Goal: Contribute content: Contribute content

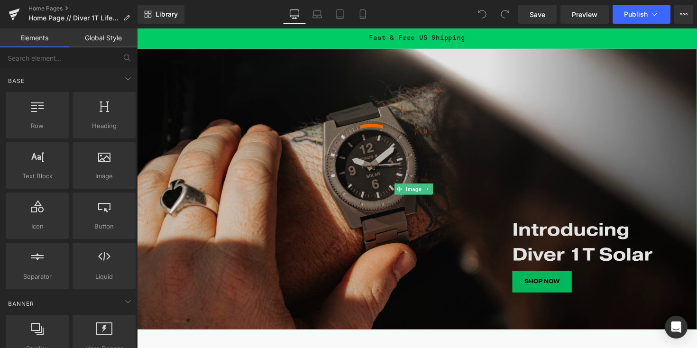
click at [358, 203] on img at bounding box center [424, 193] width 574 height 288
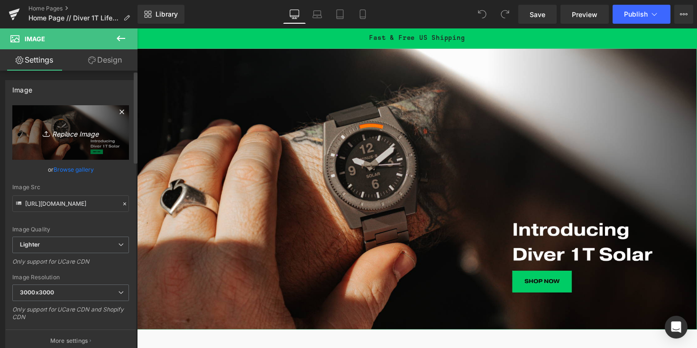
click at [76, 135] on icon "Replace Image" at bounding box center [71, 133] width 76 height 12
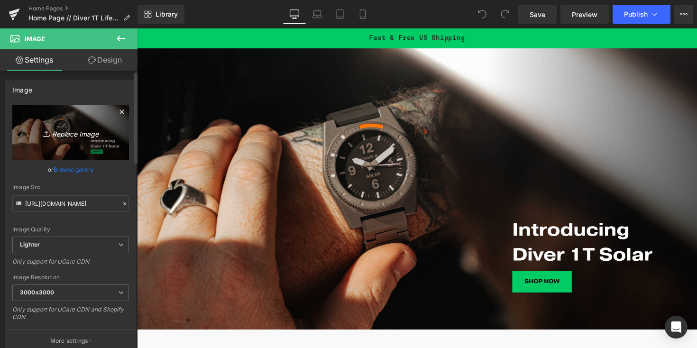
type input "C:\fakepath\Diver 2.0_Back_HomePage_Desktop.png"
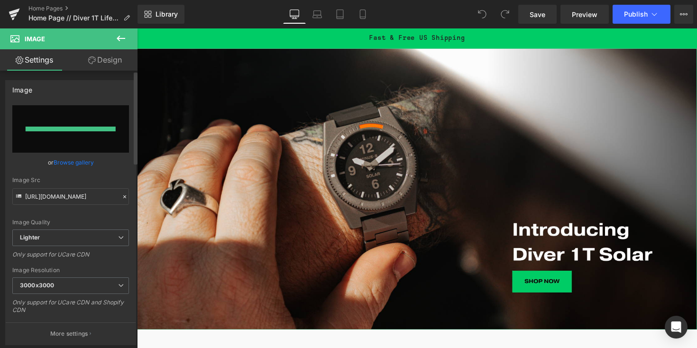
type input "[URL][DOMAIN_NAME]"
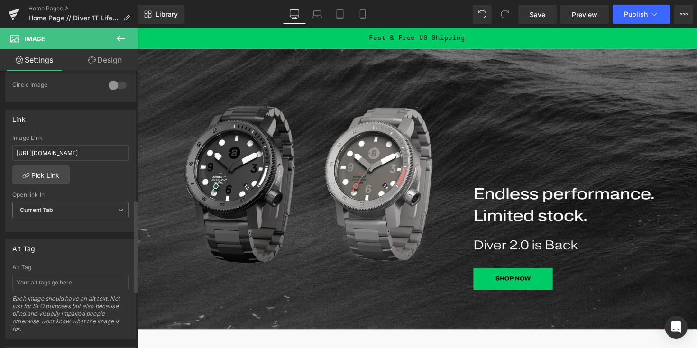
scroll to position [393, 0]
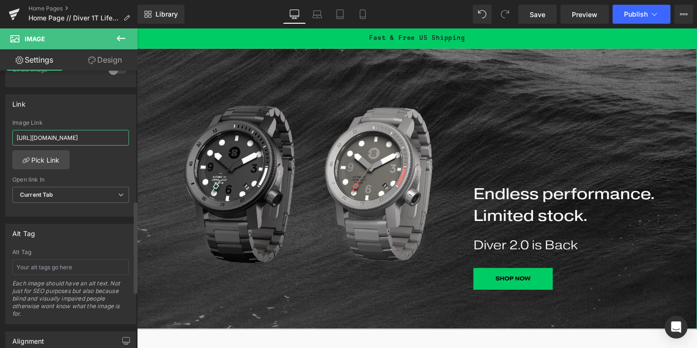
click at [86, 139] on input "[URL][DOMAIN_NAME]" at bounding box center [70, 138] width 117 height 16
click at [63, 137] on input "[URL][DOMAIN_NAME]" at bounding box center [70, 138] width 117 height 16
paste input "2-0"
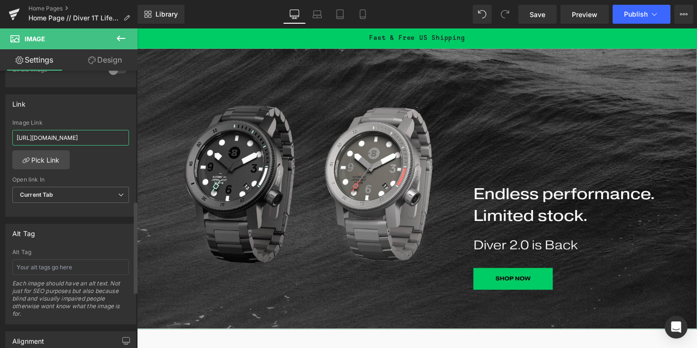
scroll to position [0, 33]
type input "[URL][DOMAIN_NAME]"
click at [47, 161] on link "Pick Link" at bounding box center [40, 159] width 57 height 19
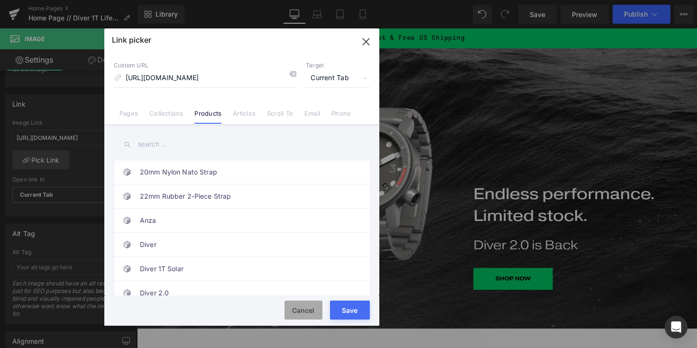
click at [305, 310] on button "Cancel" at bounding box center [303, 310] width 38 height 19
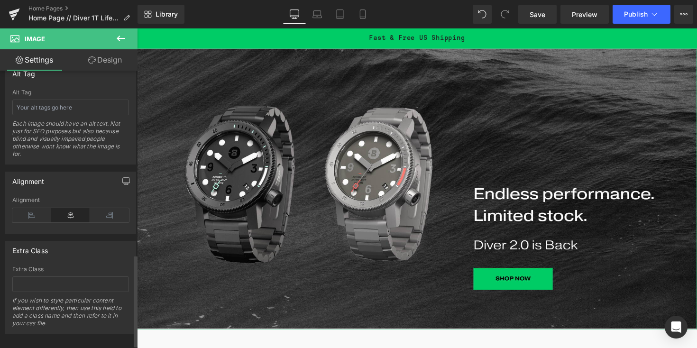
scroll to position [564, 0]
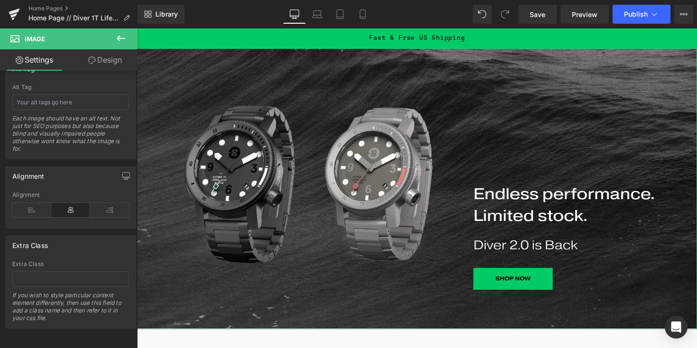
click at [99, 69] on link "Design" at bounding box center [105, 59] width 69 height 21
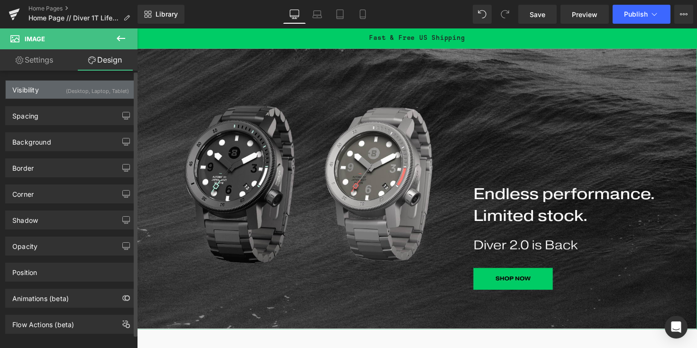
click at [89, 86] on div "(Desktop, Laptop, Tablet)" at bounding box center [97, 89] width 63 height 16
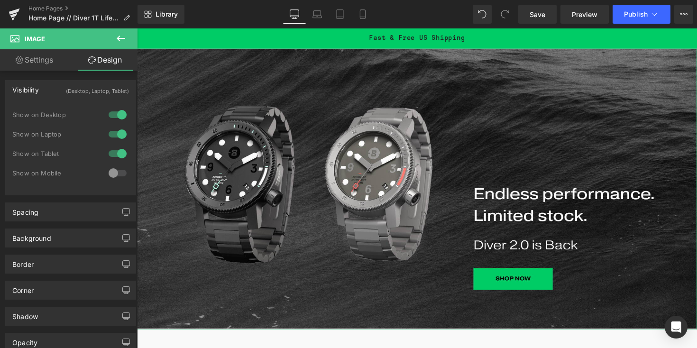
click at [36, 60] on link "Settings" at bounding box center [34, 59] width 69 height 21
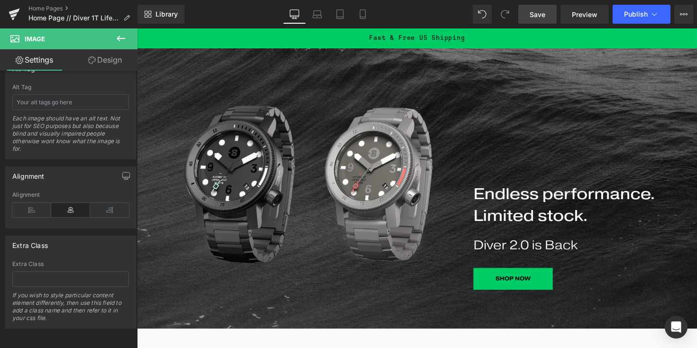
click at [527, 16] on link "Save" at bounding box center [537, 14] width 38 height 19
click at [320, 17] on icon at bounding box center [316, 13] width 9 height 9
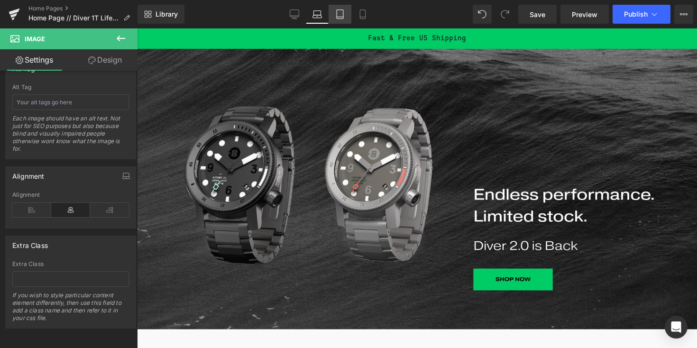
click at [336, 15] on icon at bounding box center [339, 13] width 9 height 9
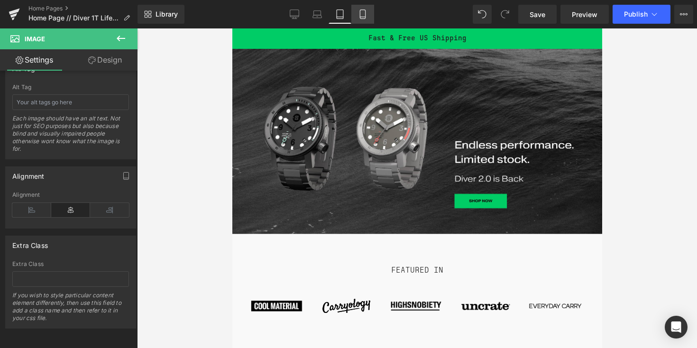
click at [361, 16] on icon at bounding box center [362, 13] width 9 height 9
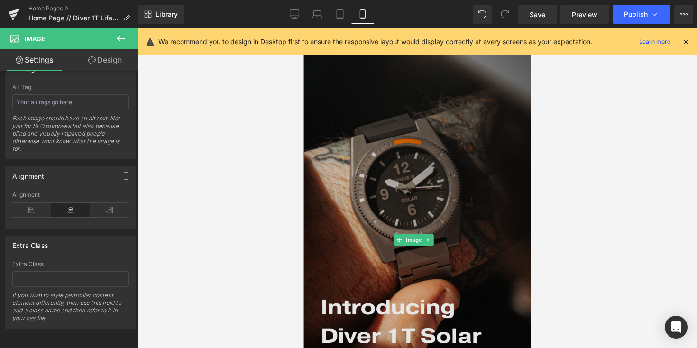
scroll to position [14, 0]
click at [395, 177] on img at bounding box center [417, 239] width 228 height 388
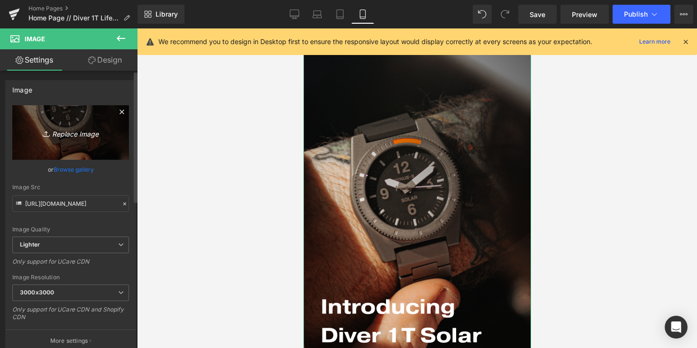
click at [75, 124] on link "Replace Image" at bounding box center [70, 132] width 117 height 55
type input "C:\fakepath\Diver 2.0_Back_Mobile Home Page.png"
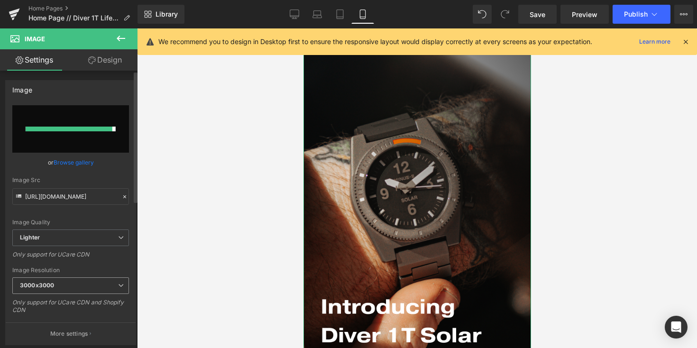
type input "[URL][DOMAIN_NAME]"
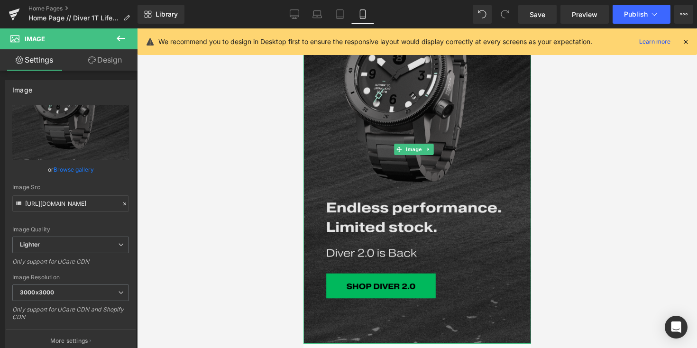
scroll to position [105, 0]
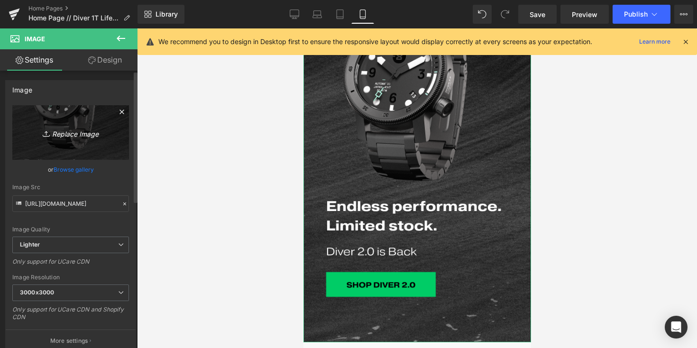
click at [71, 131] on icon "Replace Image" at bounding box center [71, 133] width 76 height 12
type input "C:\fakepath\Diver 2.0_Back_Mobile Home Page.png"
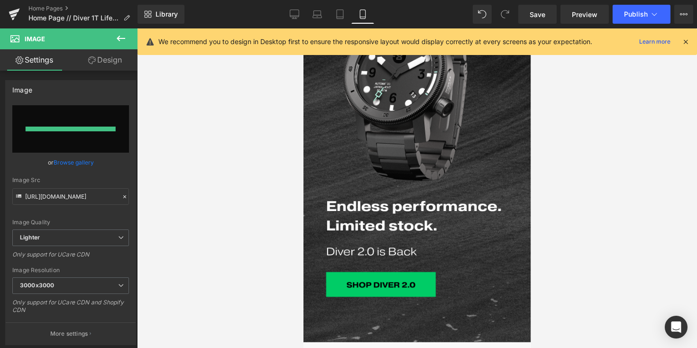
type input "[URL][DOMAIN_NAME]"
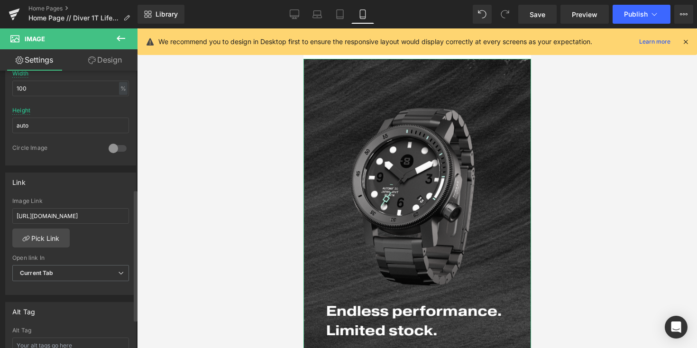
scroll to position [319, 0]
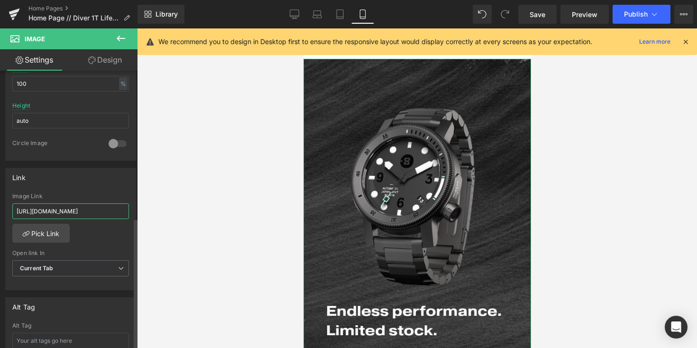
click at [86, 211] on input "[URL][DOMAIN_NAME]" at bounding box center [70, 211] width 117 height 16
paste input "[URL][DOMAIN_NAME]"
type input "[URL][DOMAIN_NAME]"
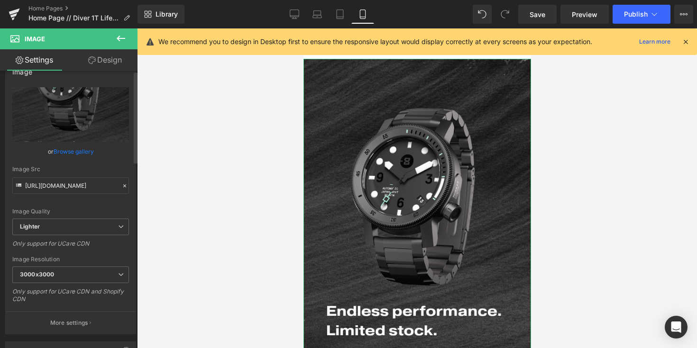
scroll to position [0, 0]
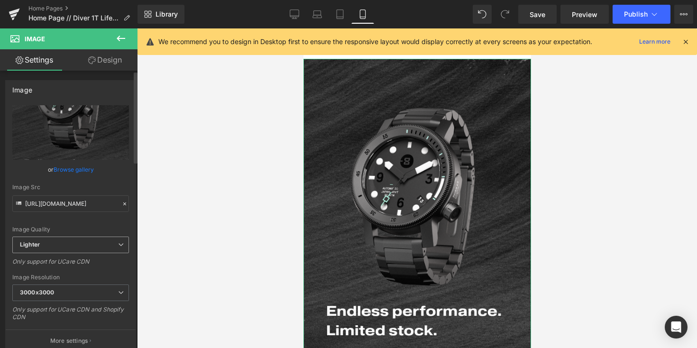
click at [110, 247] on span "Lighter" at bounding box center [70, 245] width 117 height 17
click at [110, 247] on span "Lighter" at bounding box center [68, 245] width 113 height 17
click at [539, 18] on span "Save" at bounding box center [538, 14] width 16 height 10
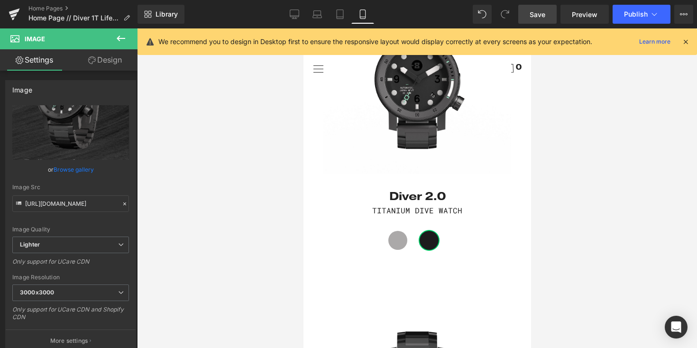
scroll to position [698, 0]
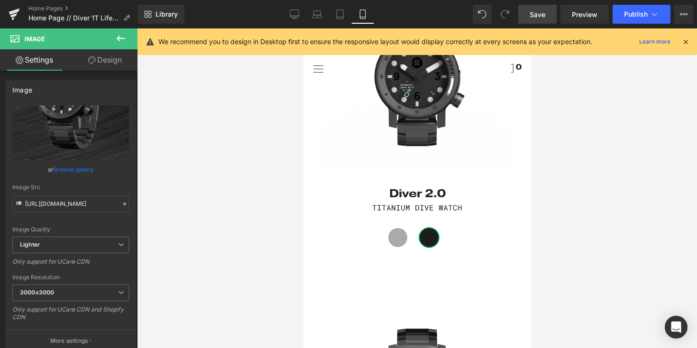
click at [419, 201] on div "TITANIUM DIVE WATCH Text Block" at bounding box center [417, 207] width 218 height 12
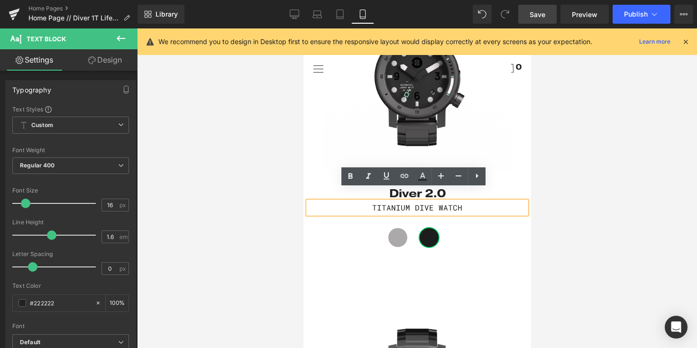
click at [543, 186] on div at bounding box center [417, 188] width 560 height 320
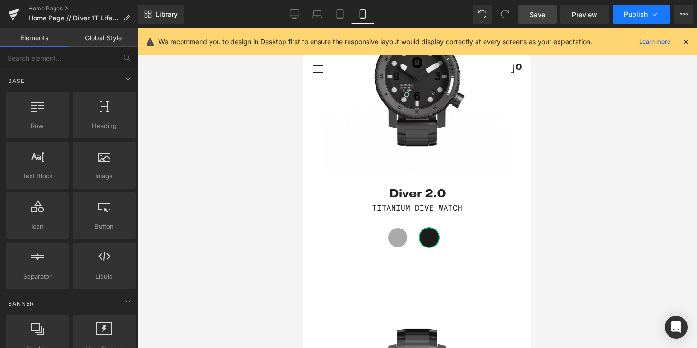
click at [636, 10] on span "Publish" at bounding box center [636, 14] width 24 height 8
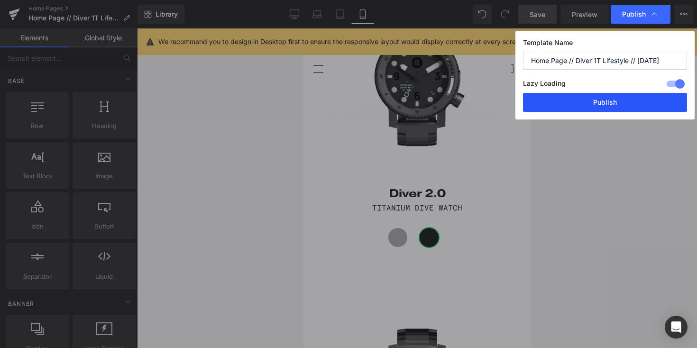
click at [604, 102] on button "Publish" at bounding box center [605, 102] width 164 height 19
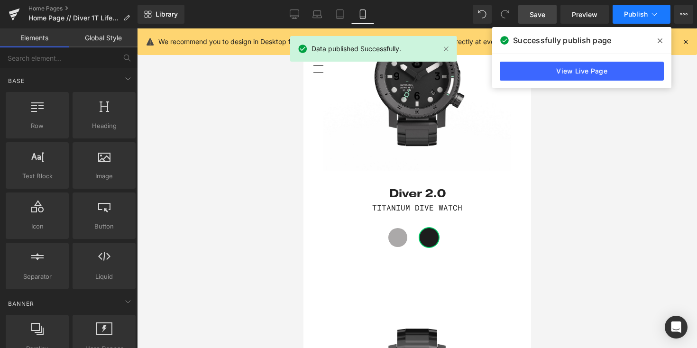
click at [658, 12] on icon at bounding box center [653, 13] width 9 height 9
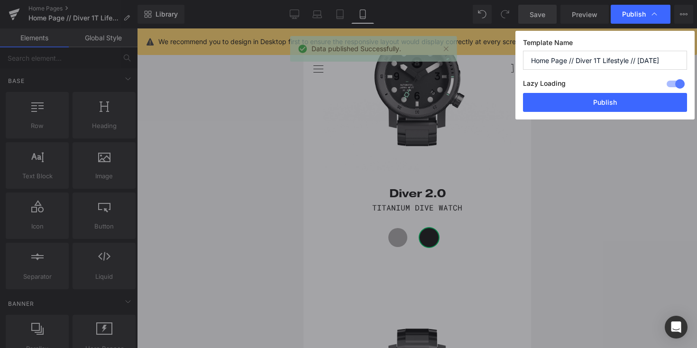
click at [589, 65] on input "Home Page // Diver 1T Lifestyle // [DATE]" at bounding box center [605, 60] width 164 height 19
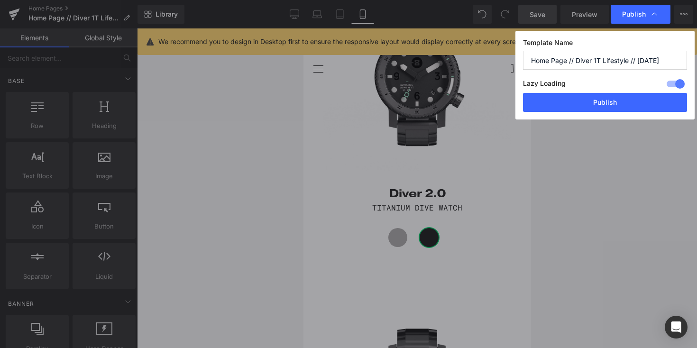
drag, startPoint x: 577, startPoint y: 60, endPoint x: 585, endPoint y: 60, distance: 7.6
click at [584, 60] on input "Home Page // Diver 1T Lifestyle // [DATE]" at bounding box center [605, 60] width 164 height 19
click at [622, 61] on input "Home Page // Diver 1T Lifestyle // [DATE]" at bounding box center [605, 60] width 164 height 19
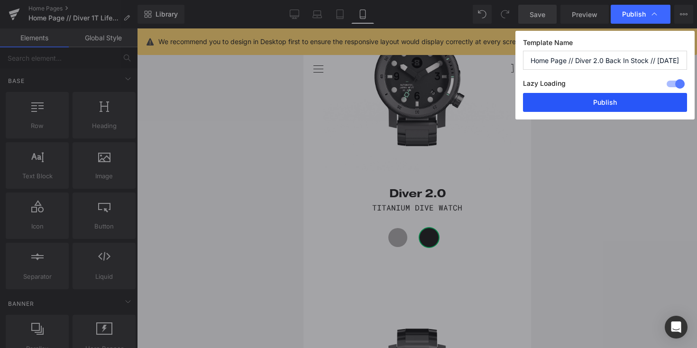
type input "Home Page // Diver 2.0 Back In Stock // [DATE]"
click at [623, 100] on button "Publish" at bounding box center [605, 102] width 164 height 19
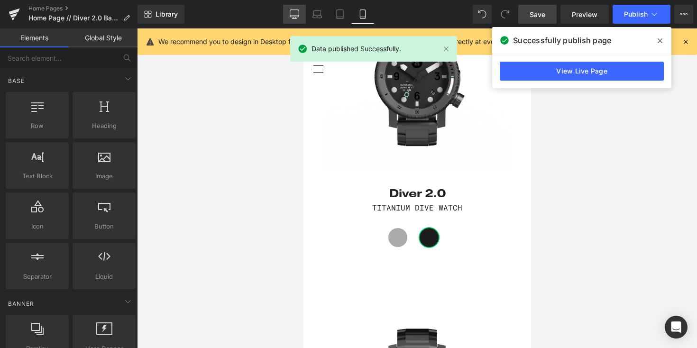
click at [290, 18] on icon at bounding box center [294, 13] width 9 height 9
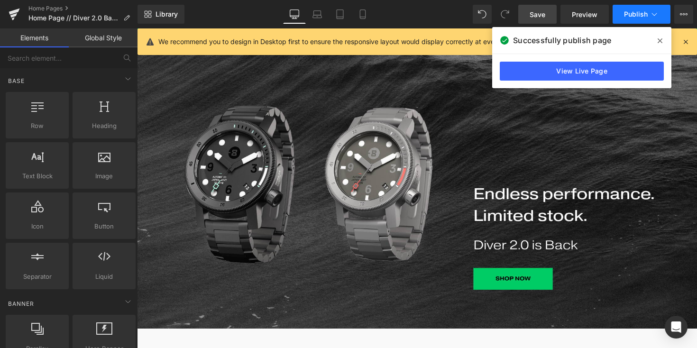
click at [640, 11] on span "Publish" at bounding box center [636, 14] width 24 height 8
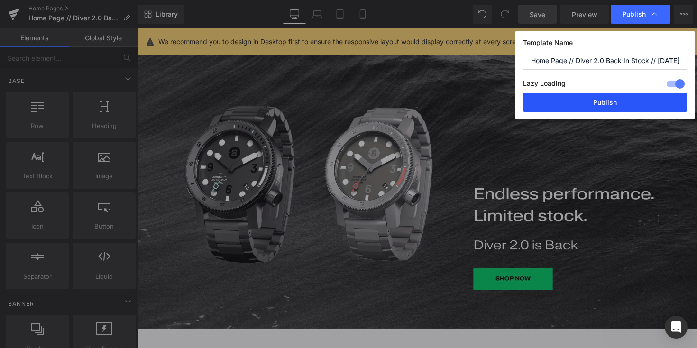
click at [610, 111] on button "Publish" at bounding box center [605, 102] width 164 height 19
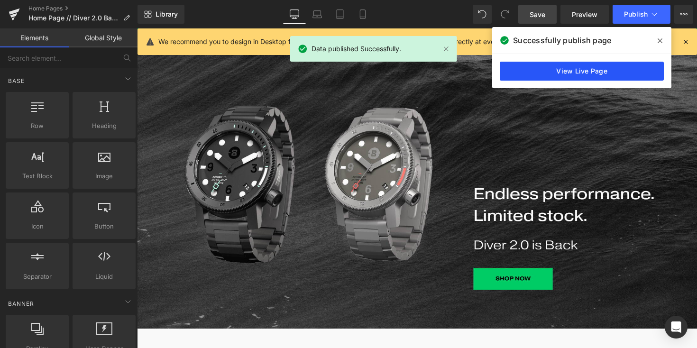
click at [570, 69] on link "View Live Page" at bounding box center [582, 71] width 164 height 19
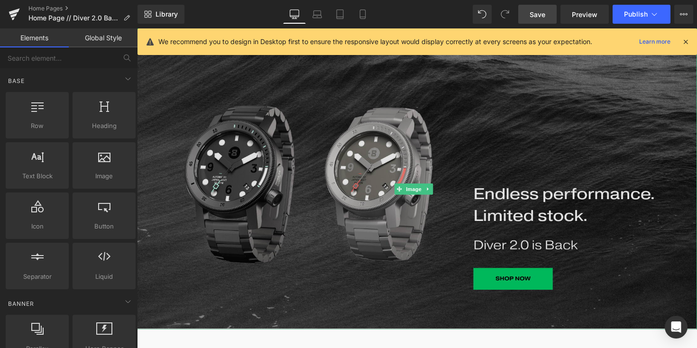
click at [287, 138] on img at bounding box center [424, 193] width 574 height 288
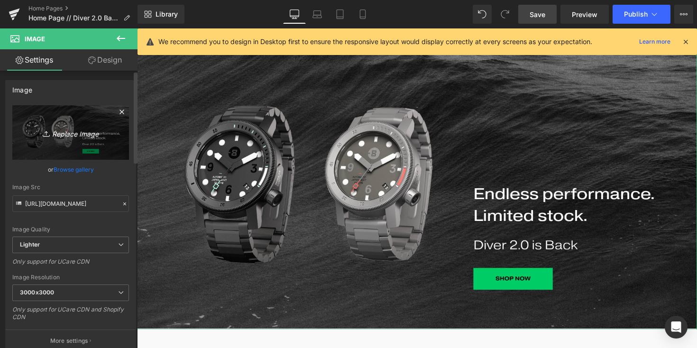
click at [67, 134] on icon "Replace Image" at bounding box center [71, 133] width 76 height 12
type input "C:\fakepath\Diver 2.0_Back_HomePage_Desktop.png"
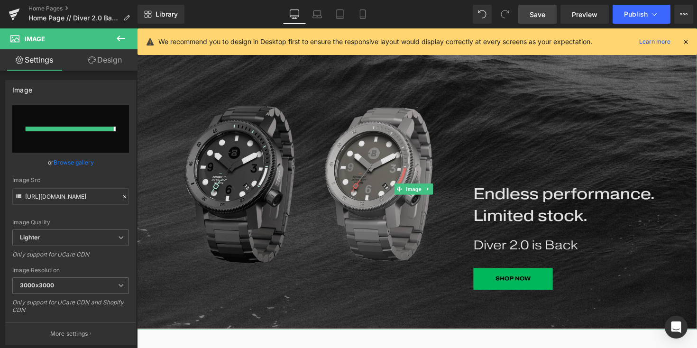
type input "[URL][DOMAIN_NAME]"
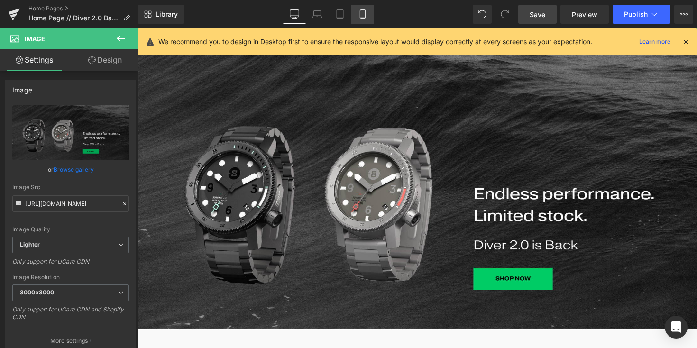
click at [365, 15] on icon at bounding box center [362, 13] width 9 height 9
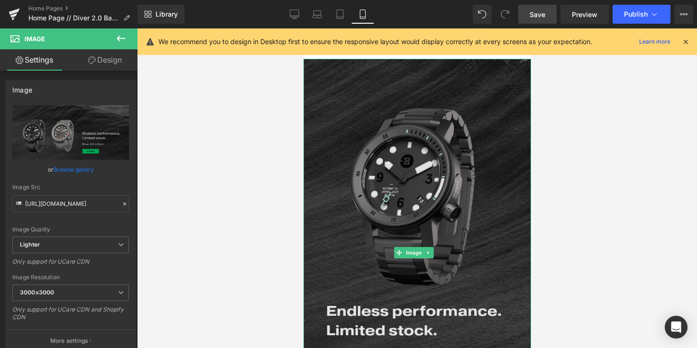
click at [448, 131] on img at bounding box center [417, 253] width 228 height 388
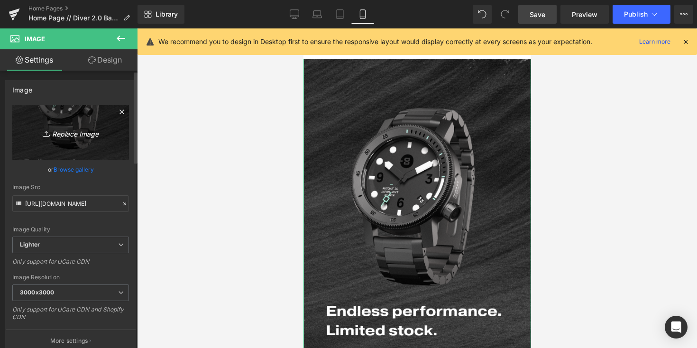
click at [73, 134] on icon "Replace Image" at bounding box center [71, 133] width 76 height 12
type input "C:\fakepath\Diver 2.0_Back_Mobile Home Page.png"
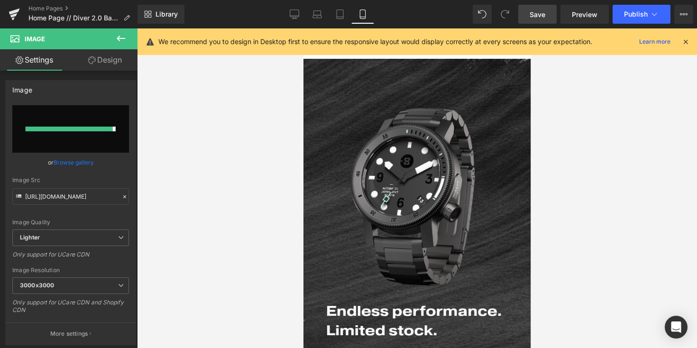
type input "[URL][DOMAIN_NAME]"
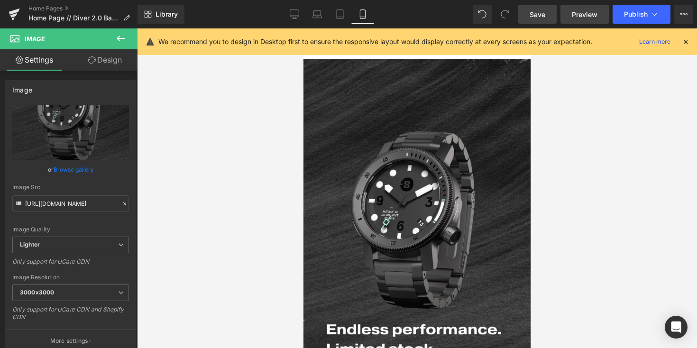
click at [576, 15] on span "Preview" at bounding box center [585, 14] width 26 height 10
click at [535, 5] on link "Save" at bounding box center [537, 14] width 38 height 19
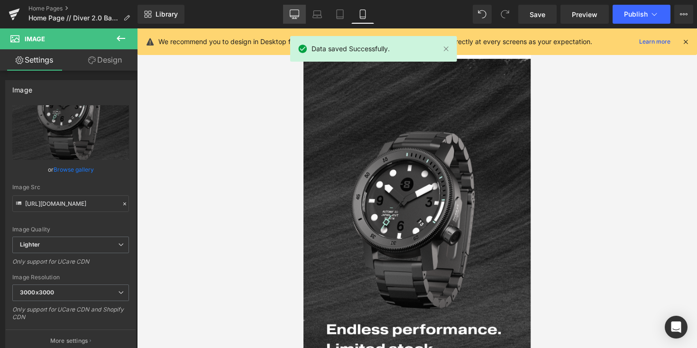
click at [293, 17] on icon at bounding box center [294, 13] width 9 height 7
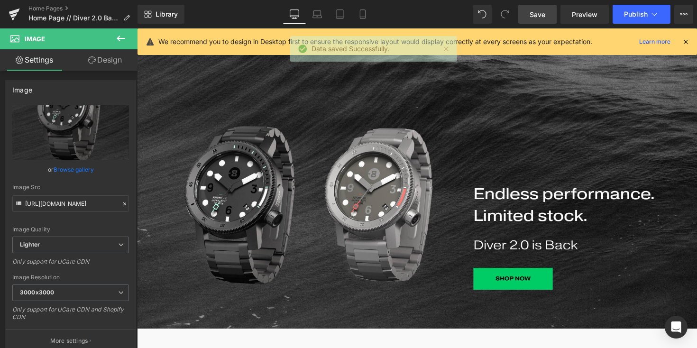
click at [544, 17] on span "Save" at bounding box center [538, 14] width 16 height 10
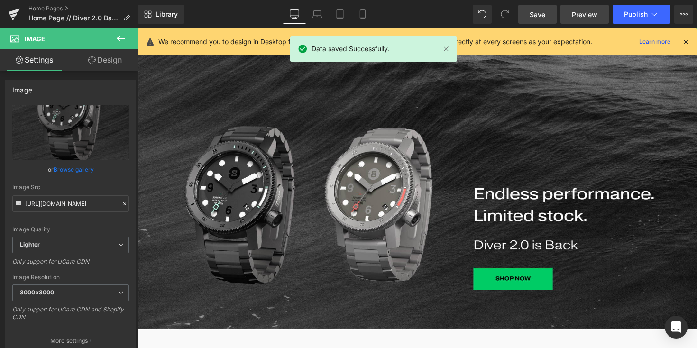
click at [579, 12] on span "Preview" at bounding box center [585, 14] width 26 height 10
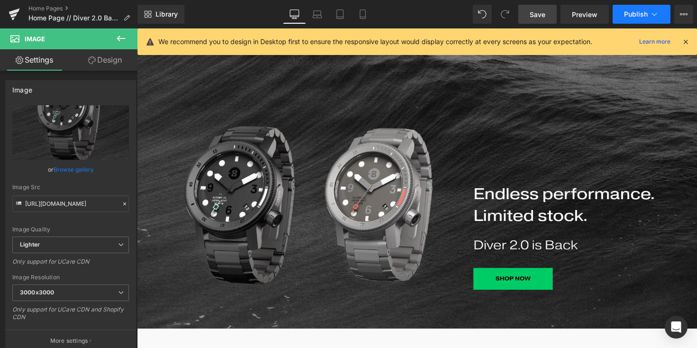
click at [632, 17] on span "Publish" at bounding box center [636, 14] width 24 height 8
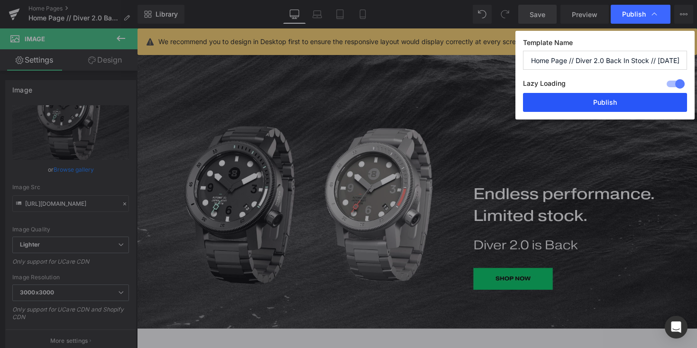
click at [632, 106] on button "Publish" at bounding box center [605, 102] width 164 height 19
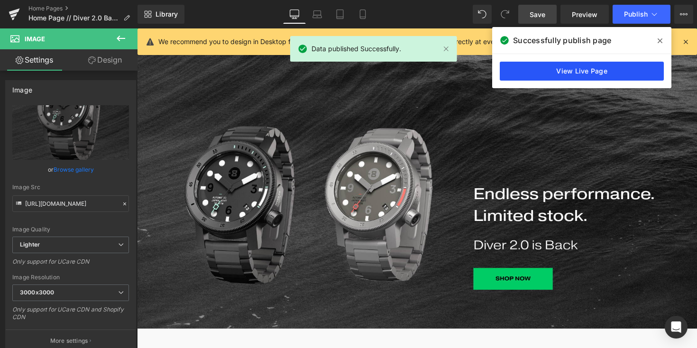
click at [602, 72] on link "View Live Page" at bounding box center [582, 71] width 164 height 19
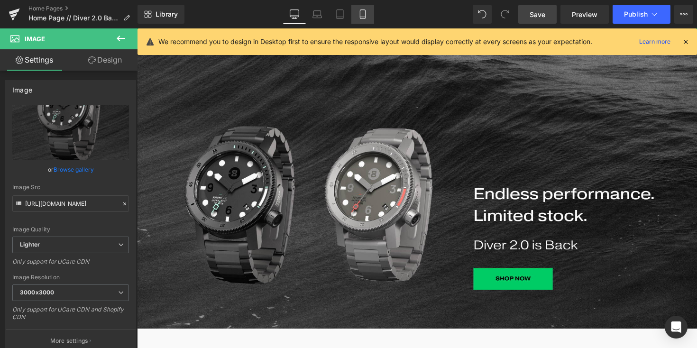
click at [363, 17] on icon at bounding box center [362, 17] width 5 height 0
type input "100"
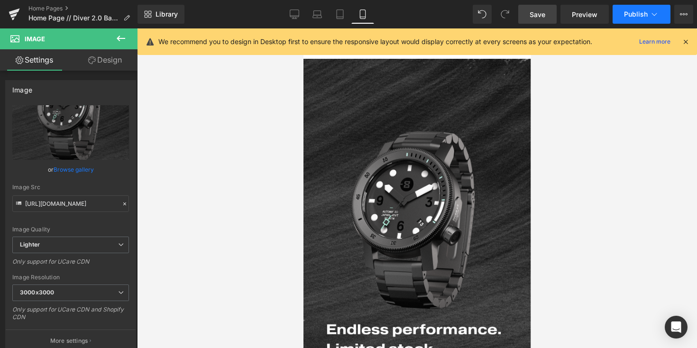
click at [635, 11] on span "Publish" at bounding box center [636, 14] width 24 height 8
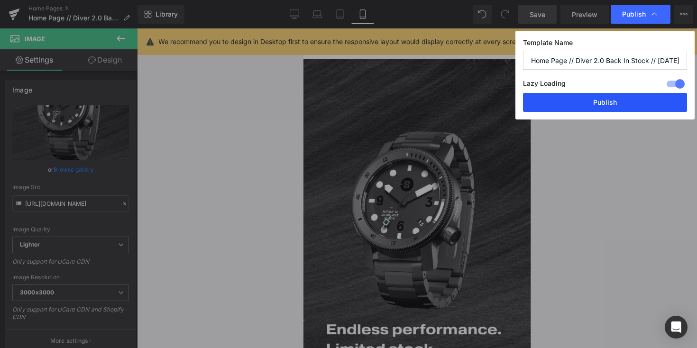
click at [616, 102] on button "Publish" at bounding box center [605, 102] width 164 height 19
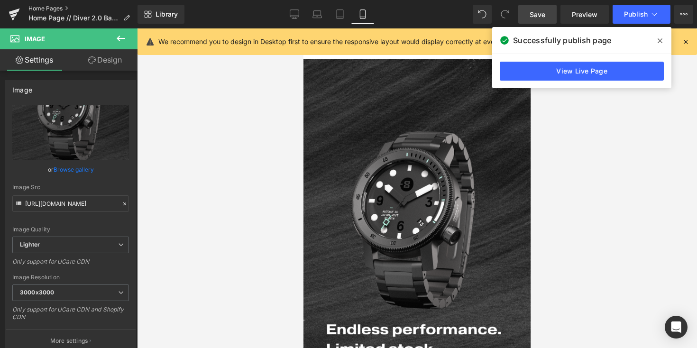
click at [44, 7] on link "Home Pages" at bounding box center [82, 9] width 109 height 8
